Goal: Answer question/provide support

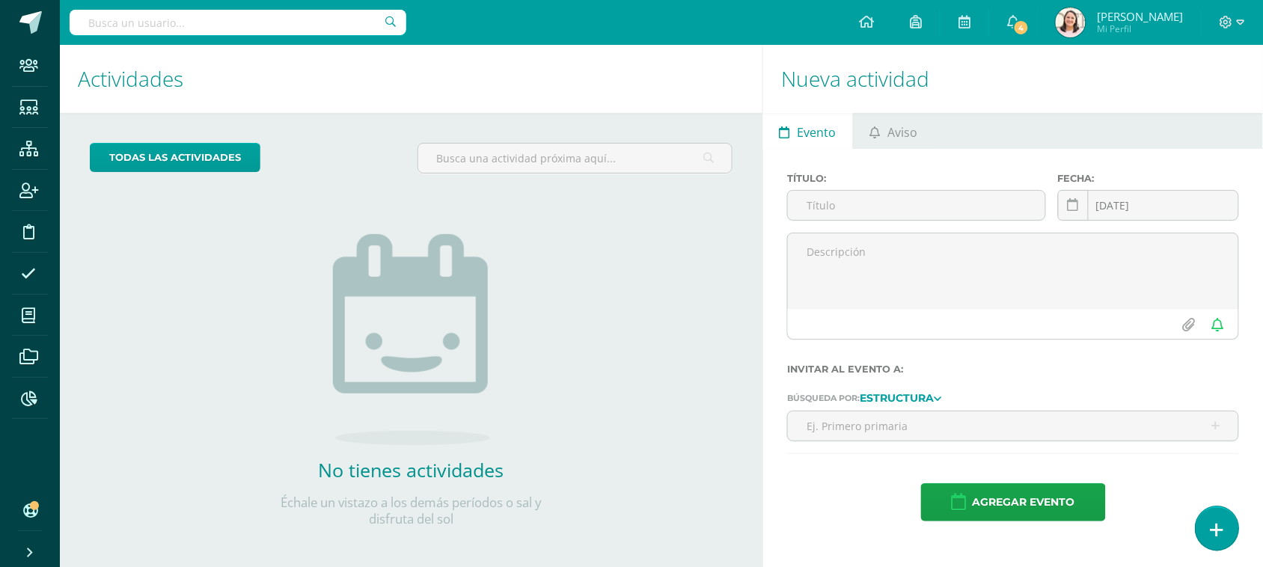
click at [1225, 522] on link at bounding box center [1217, 528] width 43 height 43
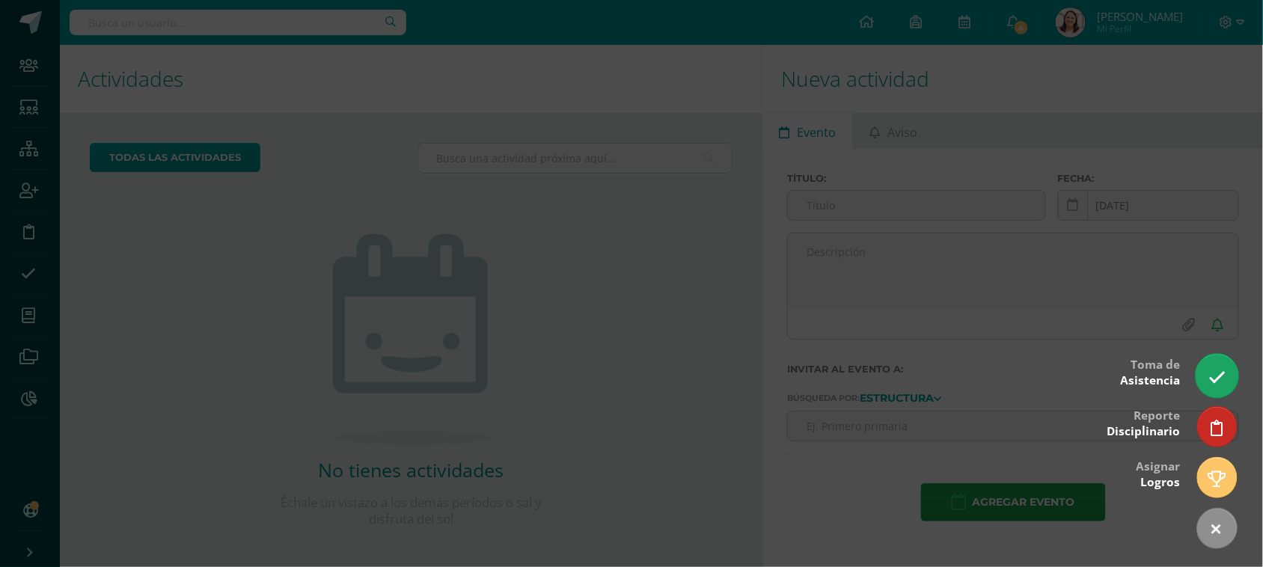
click at [1220, 376] on icon at bounding box center [1217, 377] width 17 height 17
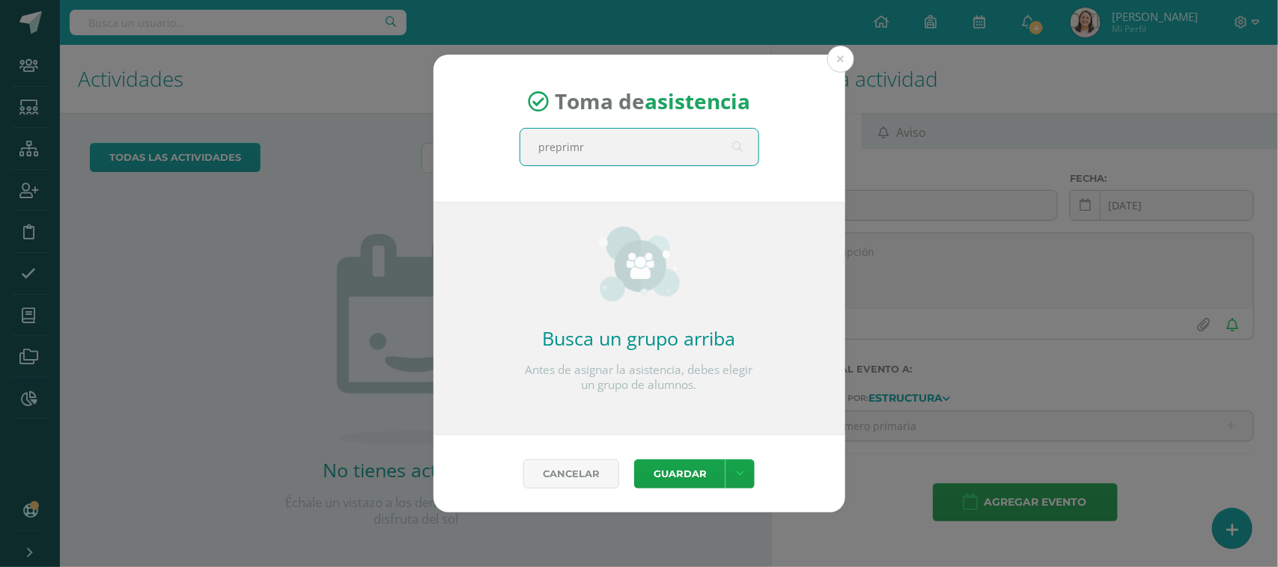
type input "preprimri"
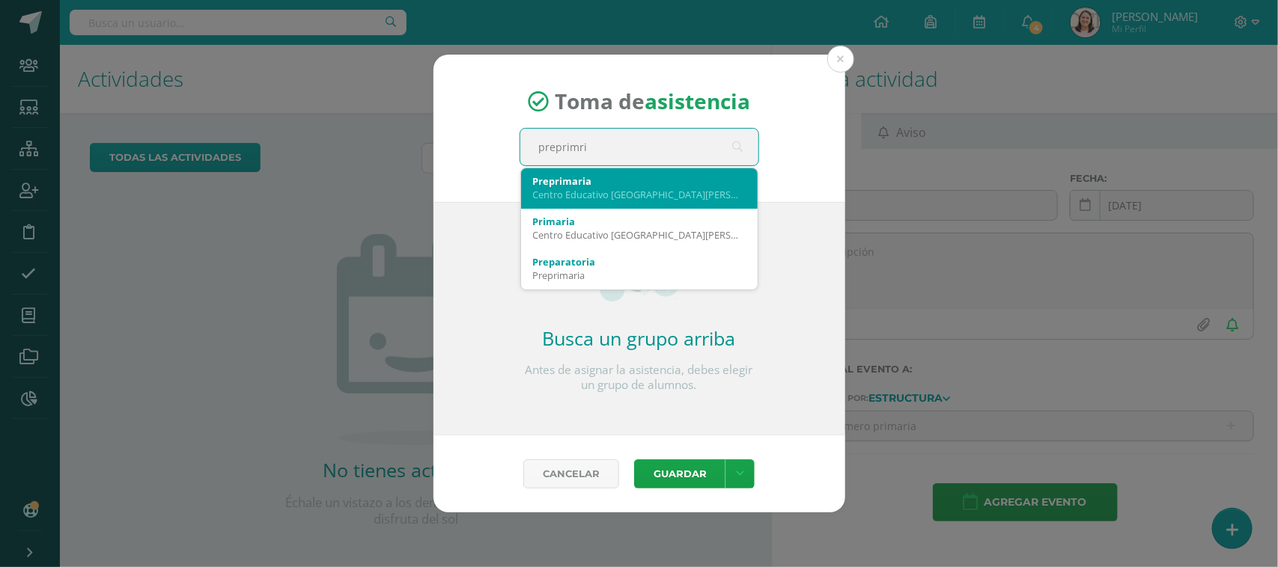
click at [676, 177] on div "Preprimaria" at bounding box center [639, 180] width 213 height 13
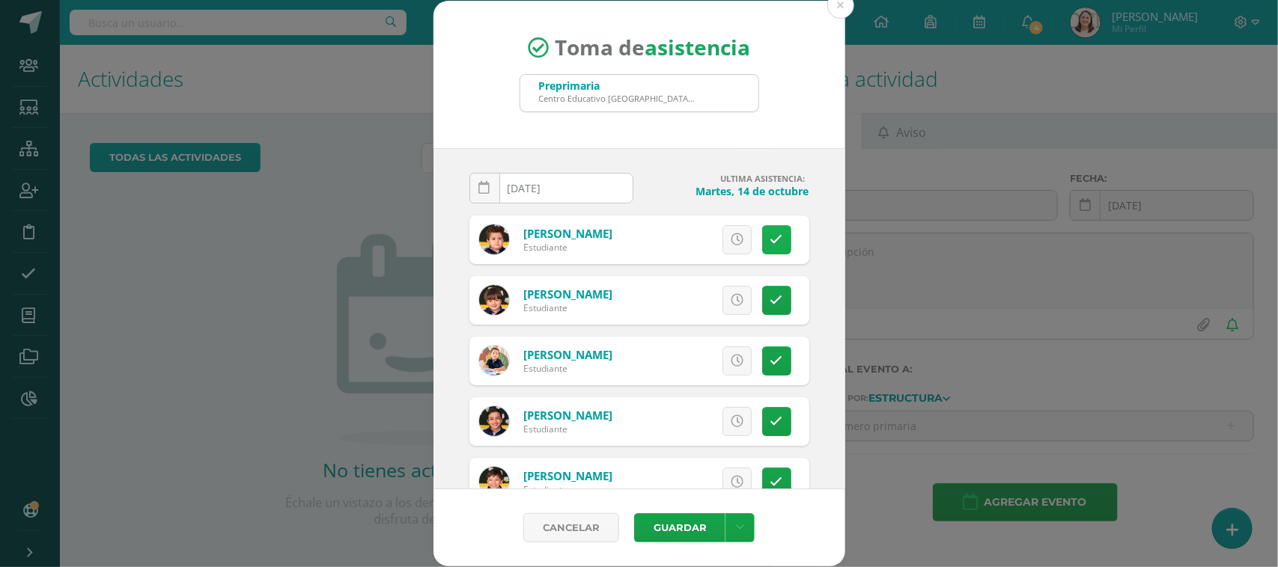
click at [770, 237] on icon at bounding box center [776, 240] width 13 height 13
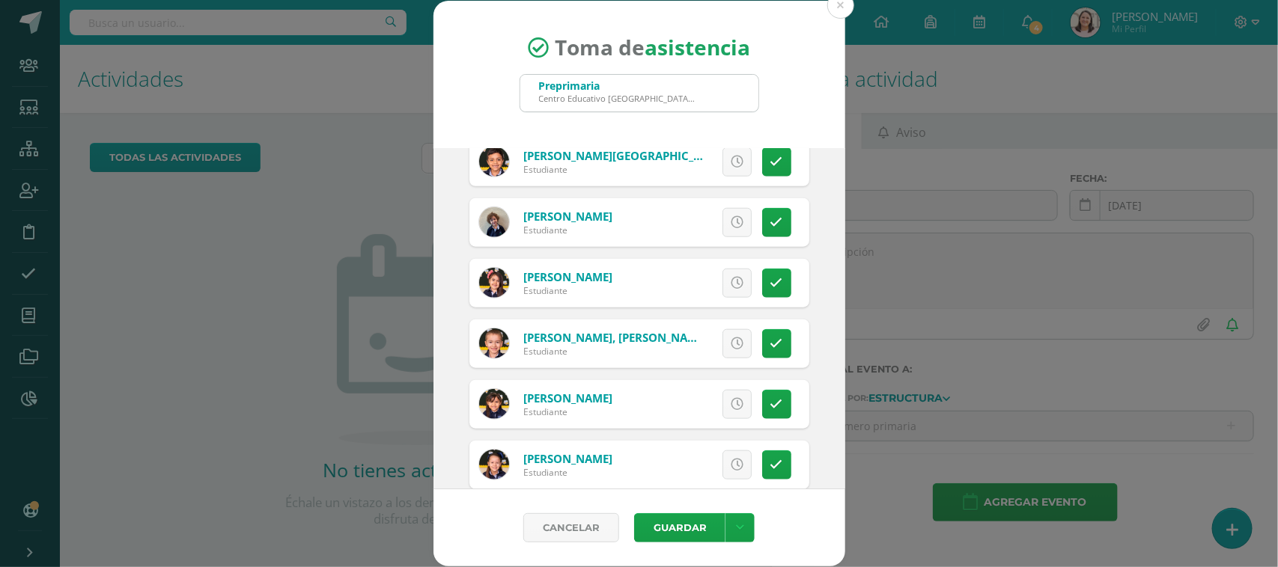
scroll to position [648, 0]
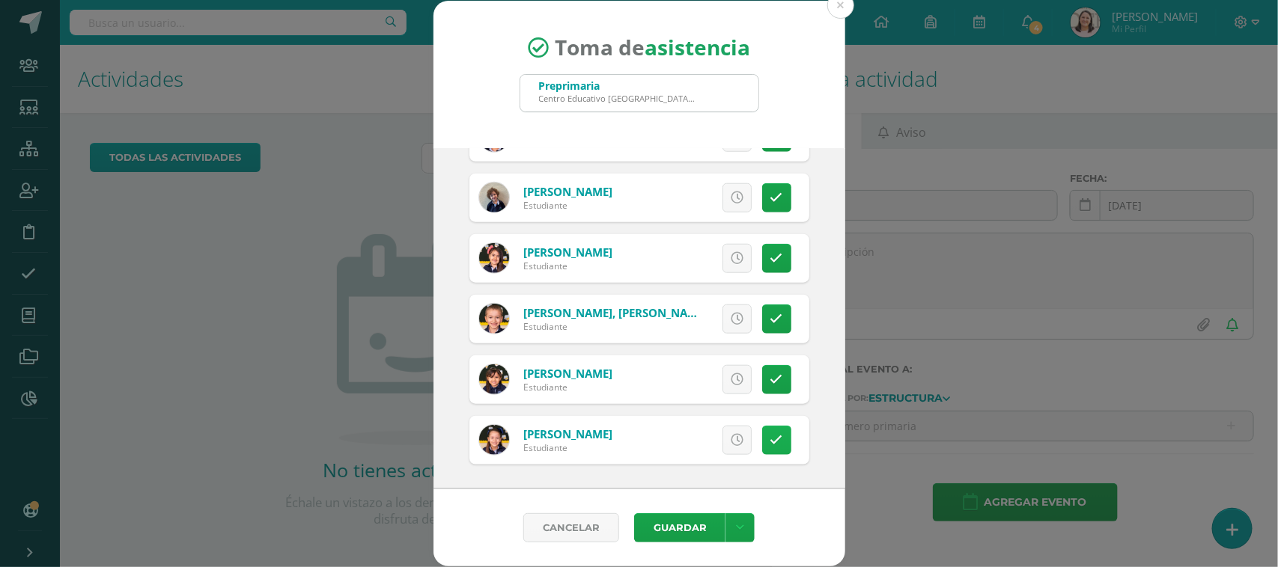
click at [770, 436] on icon at bounding box center [776, 440] width 13 height 13
click at [674, 530] on button "Guardar" at bounding box center [679, 527] width 91 height 29
